Goal: Information Seeking & Learning: Compare options

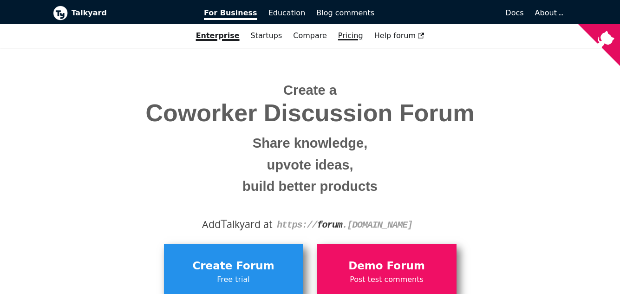
click at [342, 34] on link "Pricing" at bounding box center [351, 36] width 36 height 16
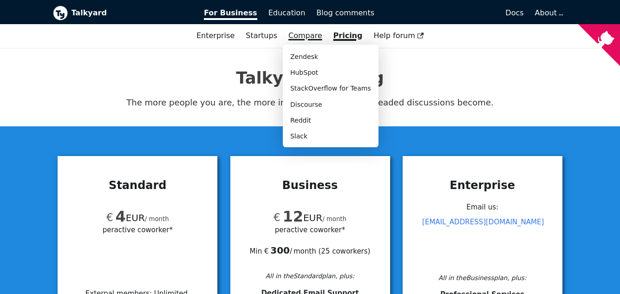
click at [306, 36] on link "Compare" at bounding box center [305, 35] width 34 height 9
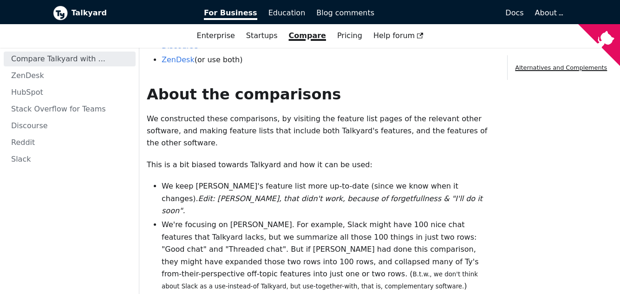
scroll to position [232, 0]
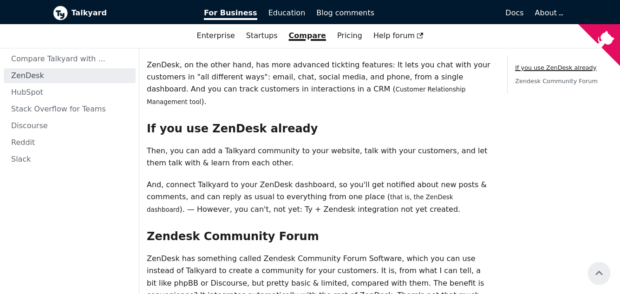
scroll to position [162, 0]
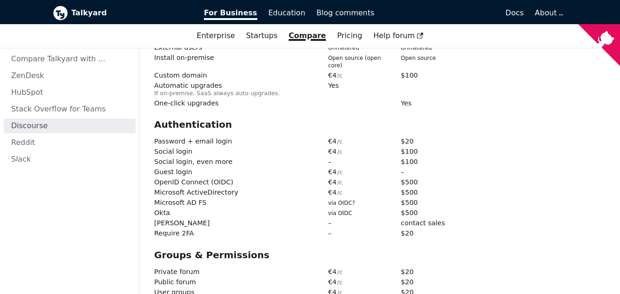
scroll to position [557, 0]
